Goal: Information Seeking & Learning: Understand process/instructions

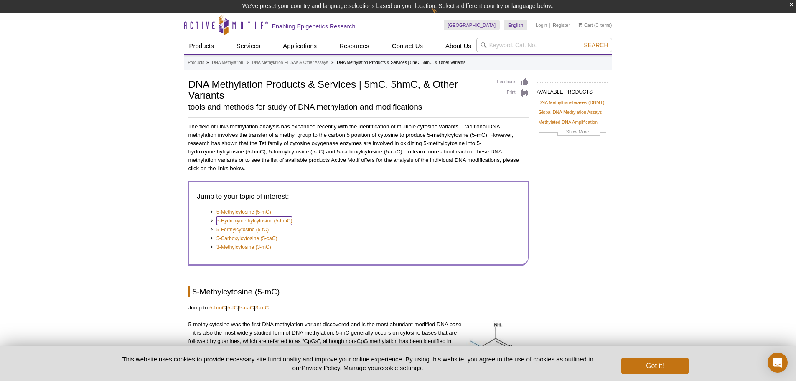
click at [229, 220] on link "5-Hydroxymethylcytosine (5-hmC)" at bounding box center [254, 220] width 76 height 8
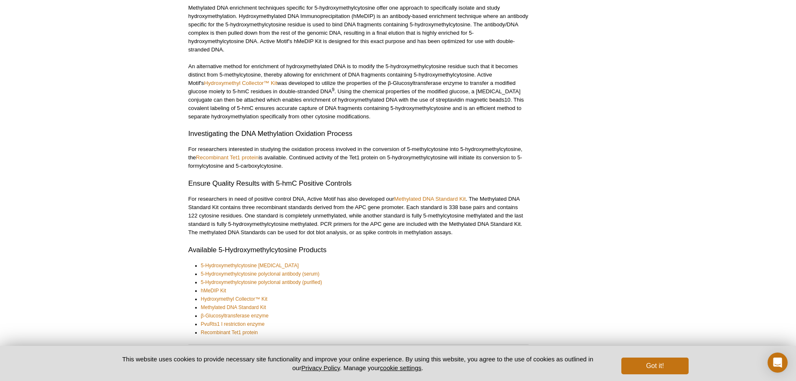
scroll to position [1272, 0]
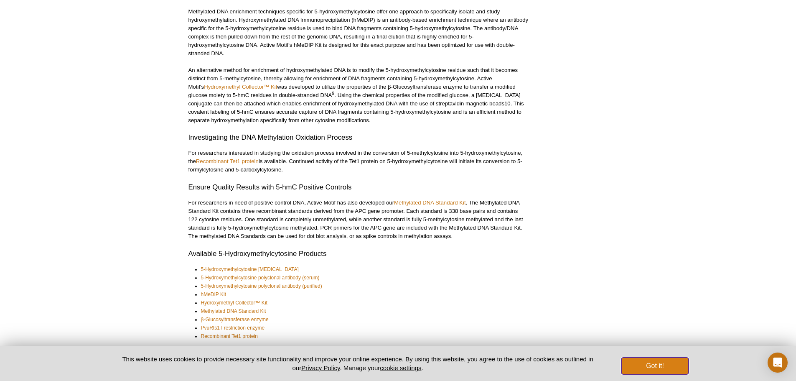
click at [655, 370] on button "Got it!" at bounding box center [654, 365] width 67 height 17
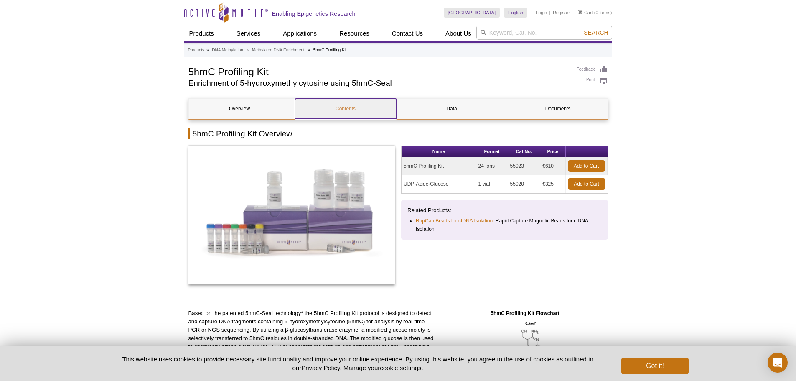
click at [346, 108] on link "Contents" at bounding box center [346, 109] width 102 height 20
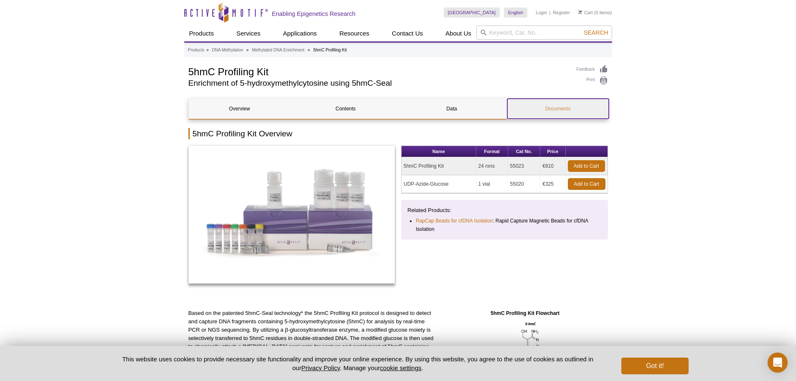
click at [528, 108] on link "Documents" at bounding box center [558, 109] width 102 height 20
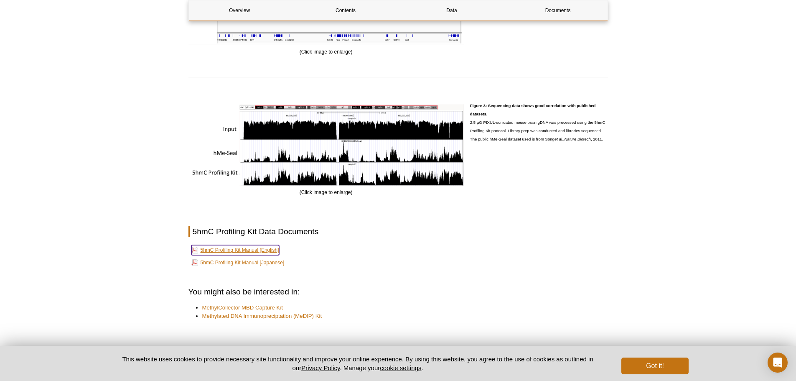
click at [264, 252] on link "5hmC Profiling Kit Manual [English]" at bounding box center [235, 250] width 88 height 10
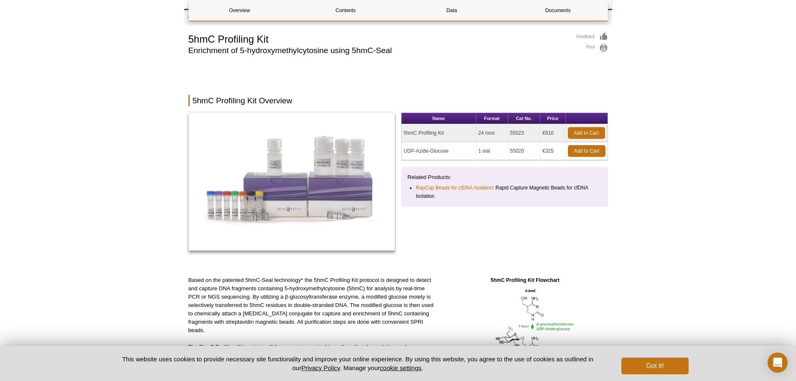
scroll to position [0, 0]
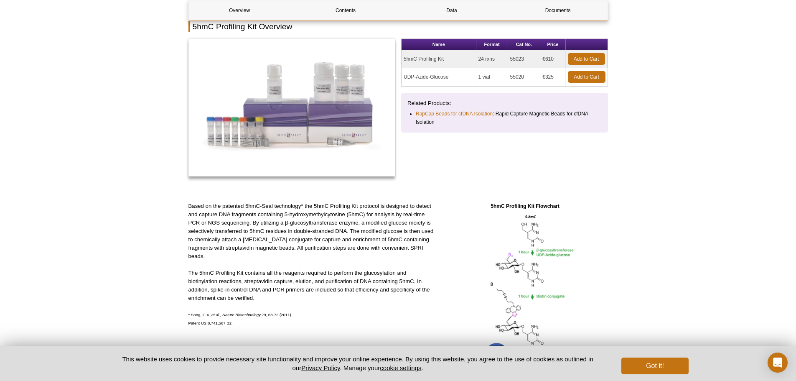
scroll to position [102, 0]
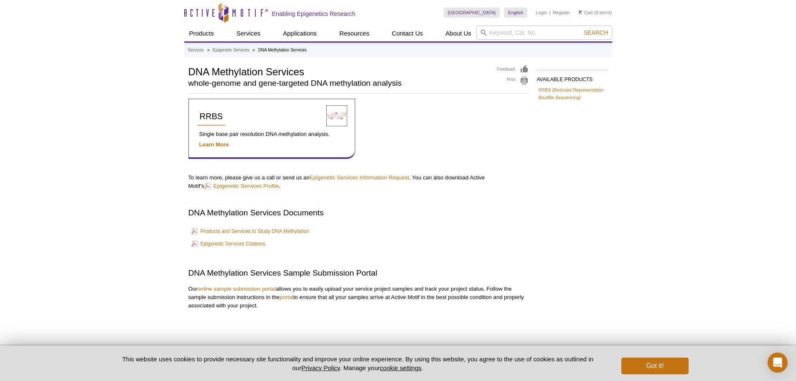
scroll to position [1, 0]
